Goal: Task Accomplishment & Management: Manage account settings

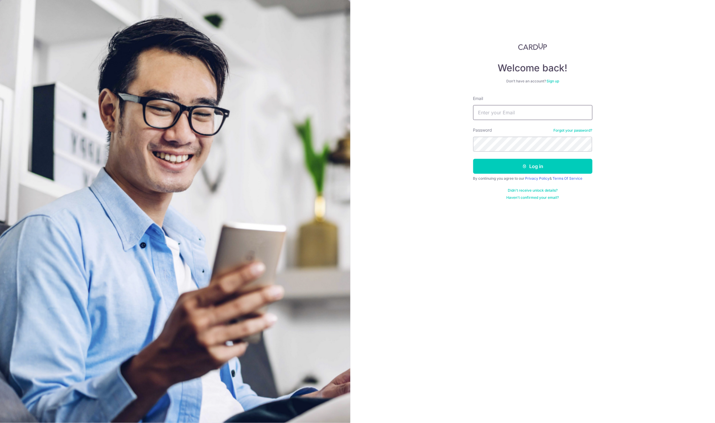
click at [513, 110] on input "Email" at bounding box center [532, 112] width 119 height 15
type input "[EMAIL_ADDRESS][DOMAIN_NAME]"
click at [510, 162] on button "Log in" at bounding box center [532, 166] width 119 height 15
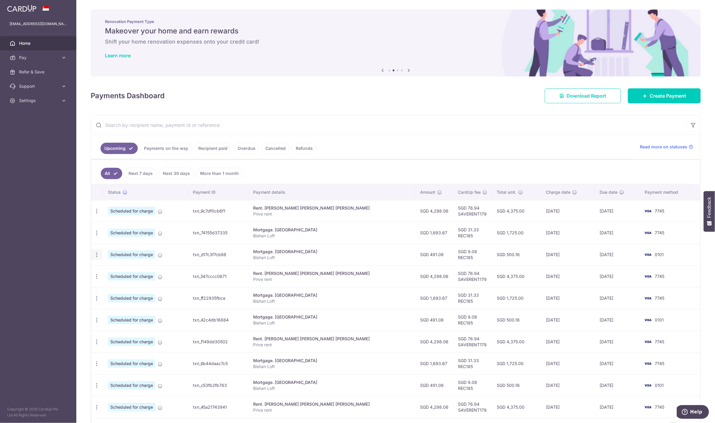
click at [97, 214] on icon "button" at bounding box center [97, 211] width 6 height 6
click at [140, 287] on span "Cancel payment" at bounding box center [129, 285] width 40 height 7
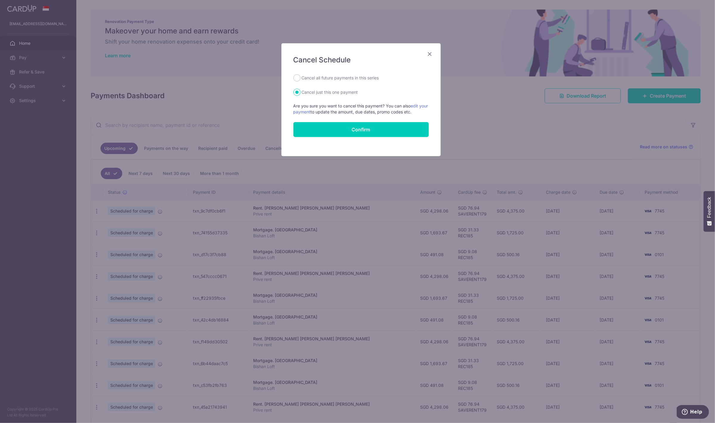
click at [346, 80] on label "Cancel all future payments in this series" at bounding box center [340, 77] width 77 height 7
click at [301, 80] on input "Cancel all future payments in this series" at bounding box center [297, 77] width 7 height 7
radio input "true"
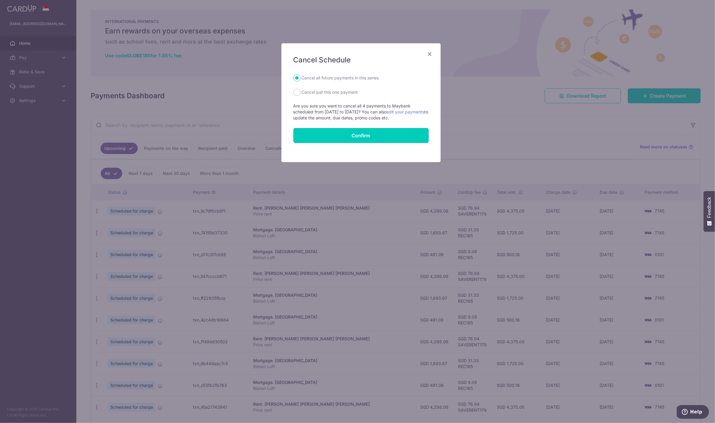
drag, startPoint x: 362, startPoint y: 133, endPoint x: 402, endPoint y: 243, distance: 117.8
click at [394, 204] on div "Cancel Schedule Cancel all future payments in this series Cancel just this one …" at bounding box center [357, 211] width 715 height 423
click at [389, 132] on button "Confirm" at bounding box center [361, 135] width 135 height 15
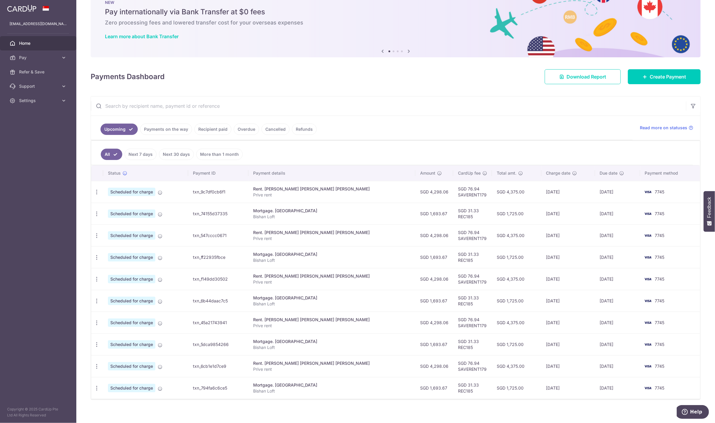
scroll to position [28, 0]
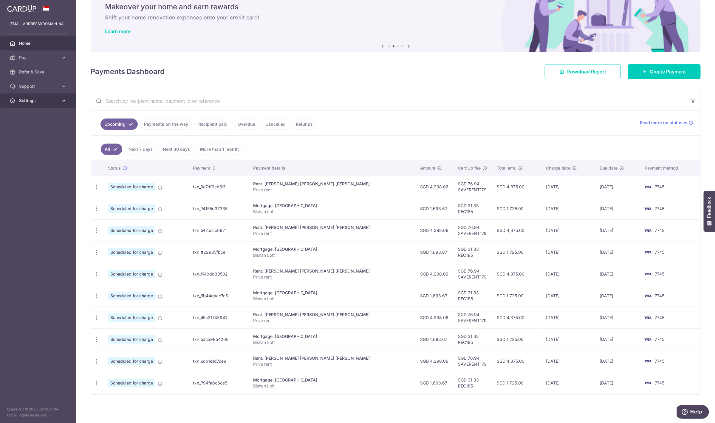
click at [39, 100] on span "Settings" at bounding box center [38, 101] width 39 height 6
click at [47, 128] on span "Logout" at bounding box center [38, 129] width 39 height 6
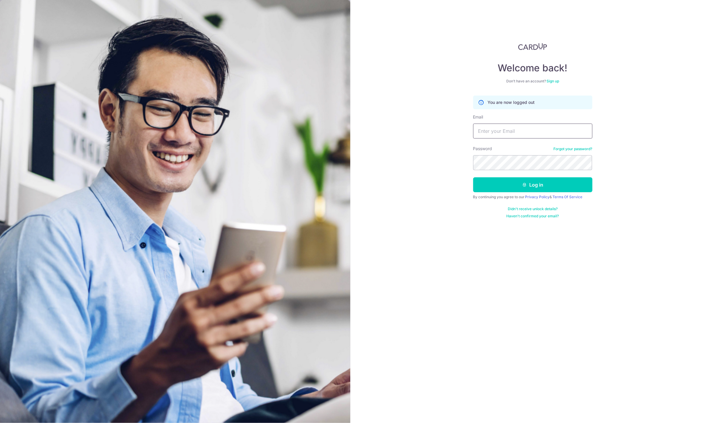
click at [506, 131] on input "Email" at bounding box center [532, 130] width 119 height 15
type input "lenicbl@gmail.com"
click at [503, 184] on button "Log in" at bounding box center [532, 184] width 119 height 15
